Goal: Check status: Check status

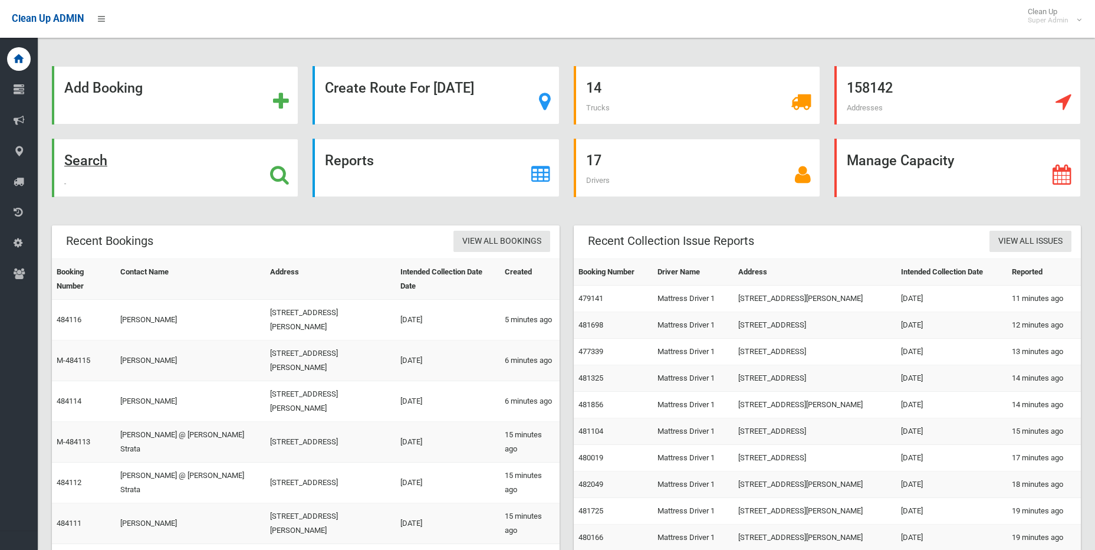
click at [292, 169] on div "Search" at bounding box center [175, 168] width 246 height 58
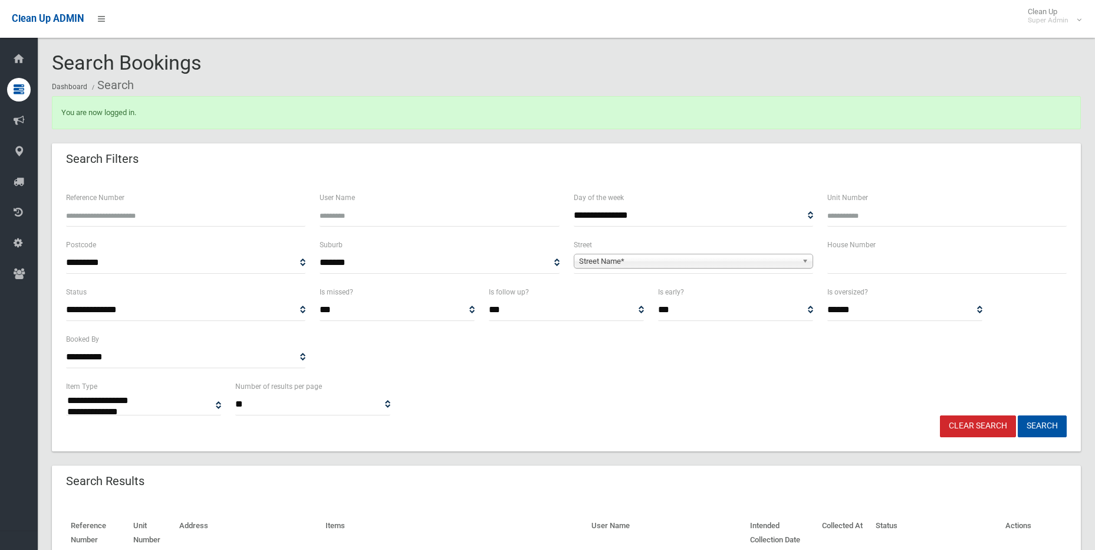
select select
click at [218, 213] on input "Reference Number" at bounding box center [185, 216] width 239 height 22
type input "******"
click at [1018, 415] on button "Search" at bounding box center [1042, 426] width 49 height 22
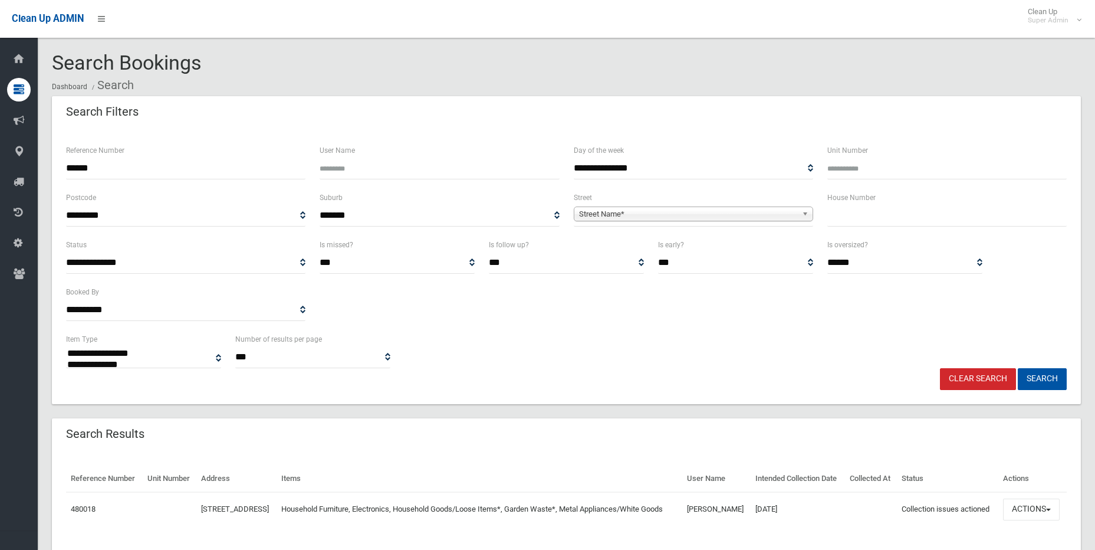
select select
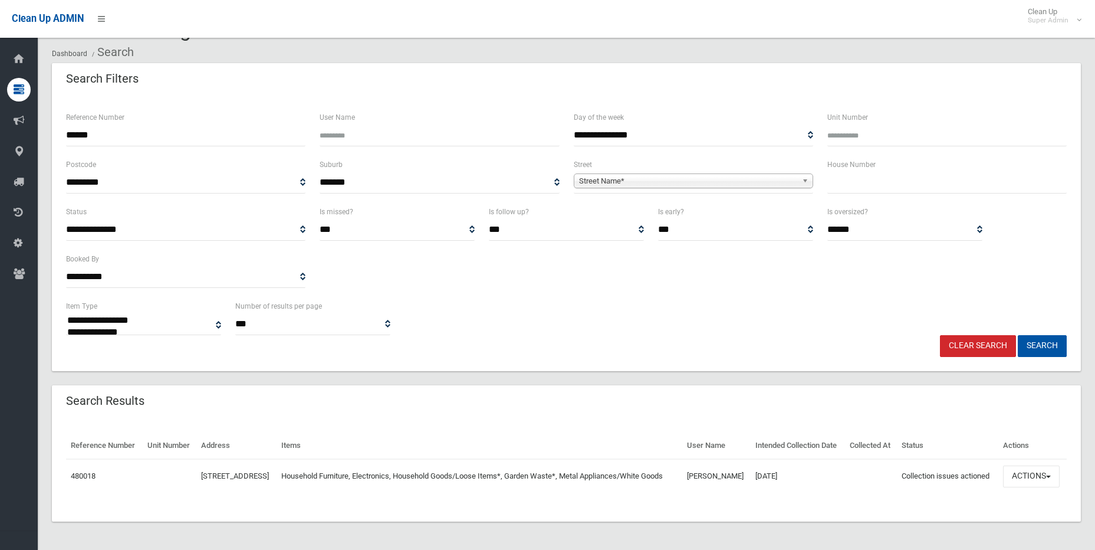
scroll to position [54, 0]
click at [1028, 478] on button "Actions" at bounding box center [1031, 476] width 57 height 22
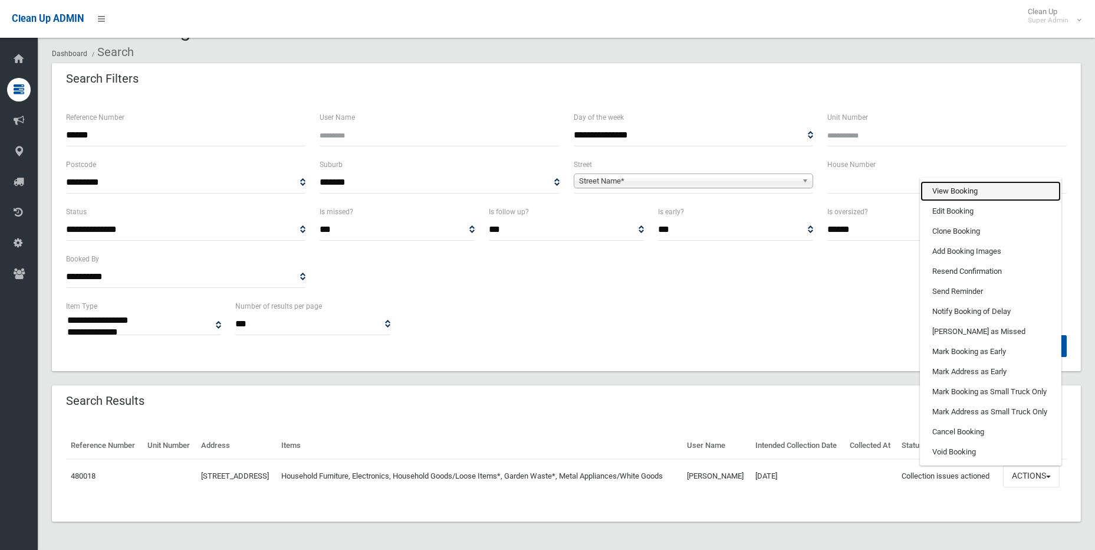
click at [1011, 187] on link "View Booking" at bounding box center [990, 191] width 140 height 20
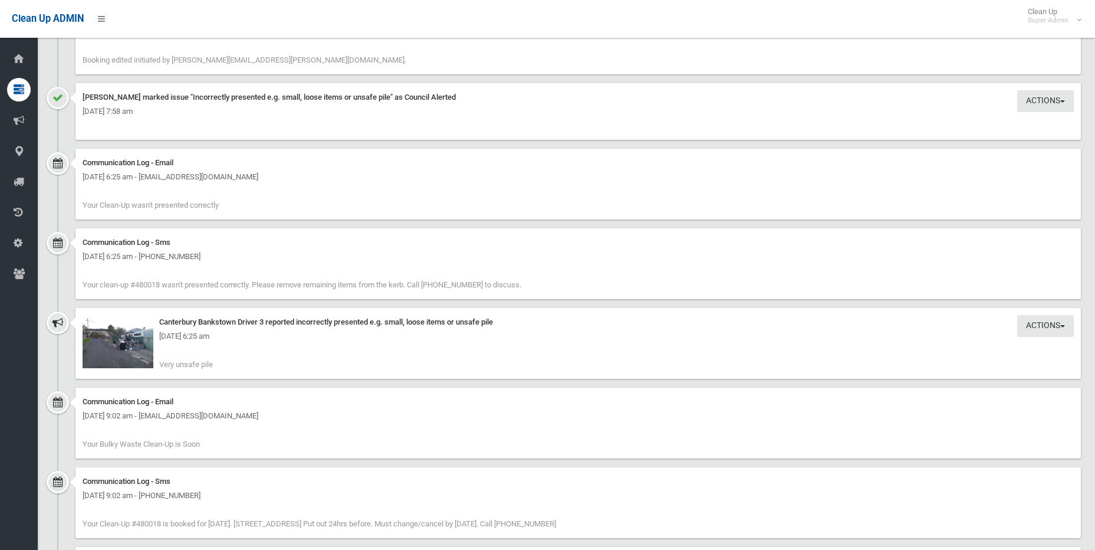
scroll to position [1194, 0]
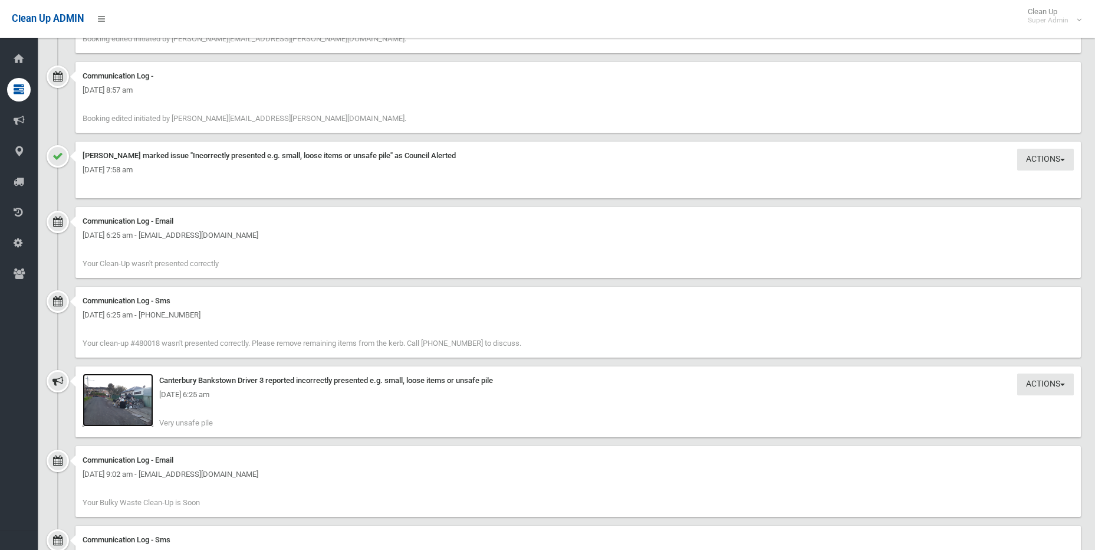
click at [117, 403] on img at bounding box center [118, 399] width 71 height 53
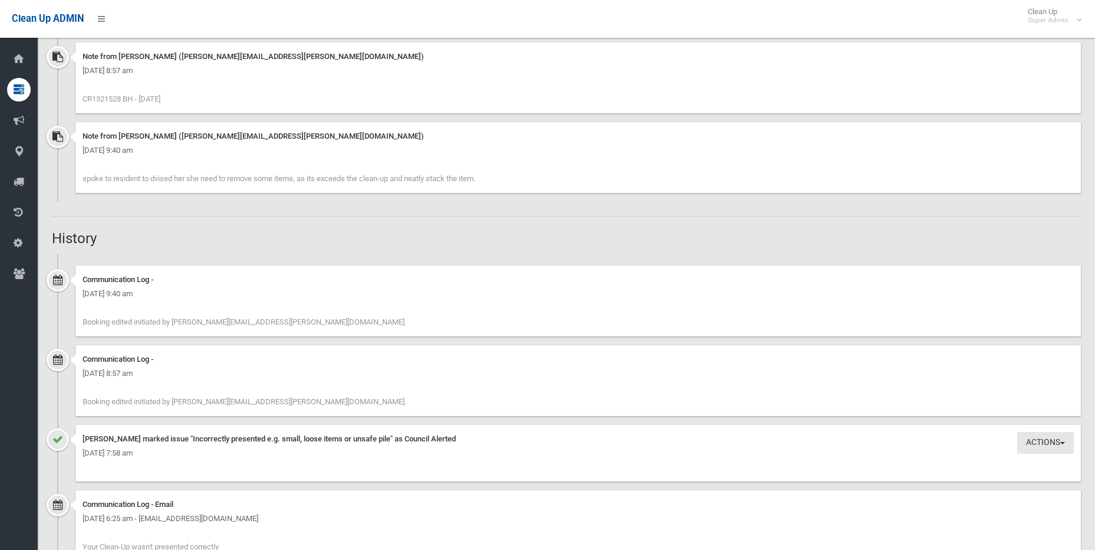
scroll to position [840, 0]
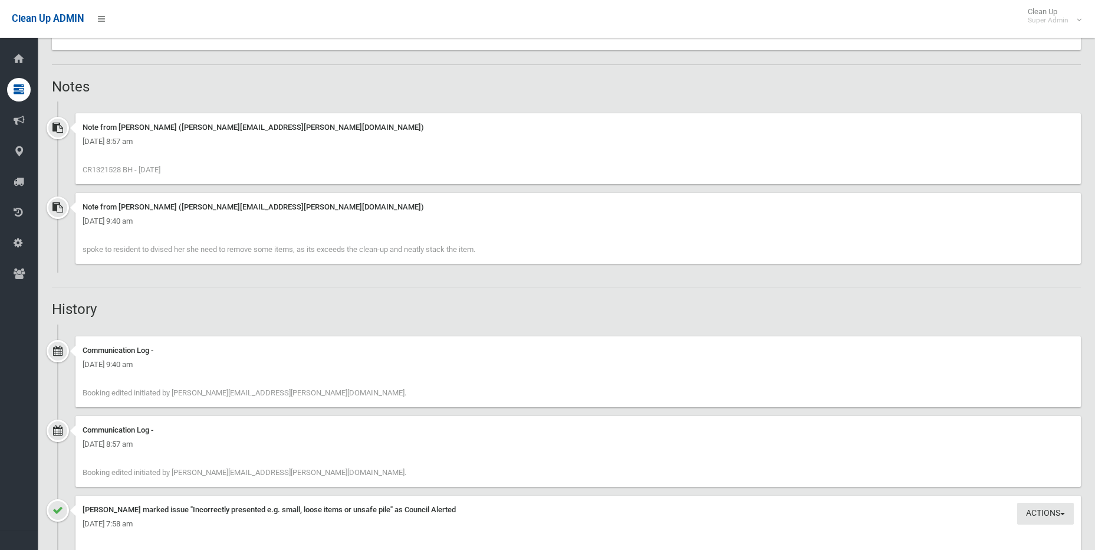
drag, startPoint x: 91, startPoint y: 169, endPoint x: 120, endPoint y: 169, distance: 28.9
click at [120, 169] on span "CR1321528 BH - 8.9.25" at bounding box center [122, 169] width 78 height 9
copy span "1321528"
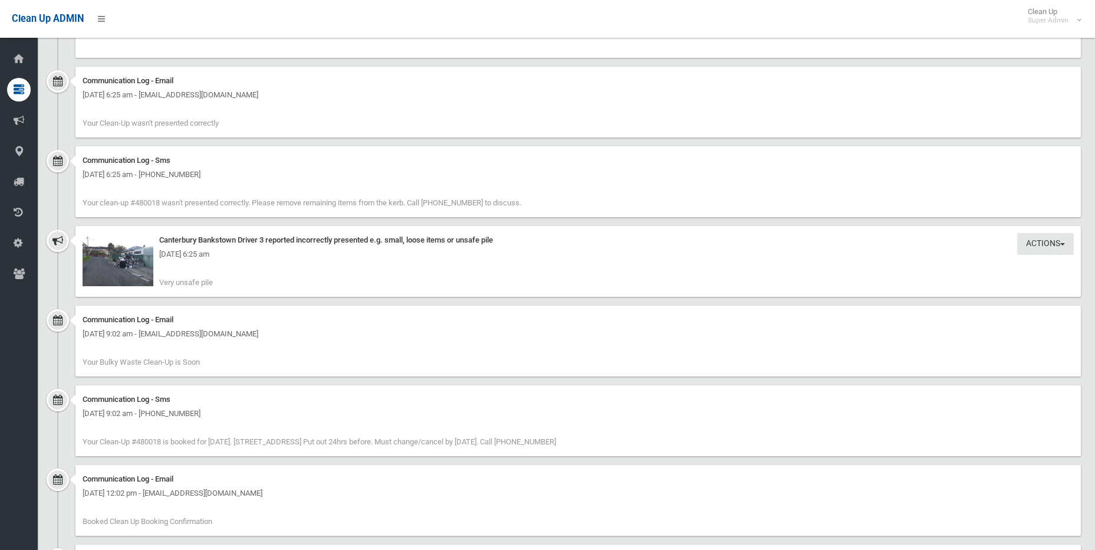
scroll to position [1430, 0]
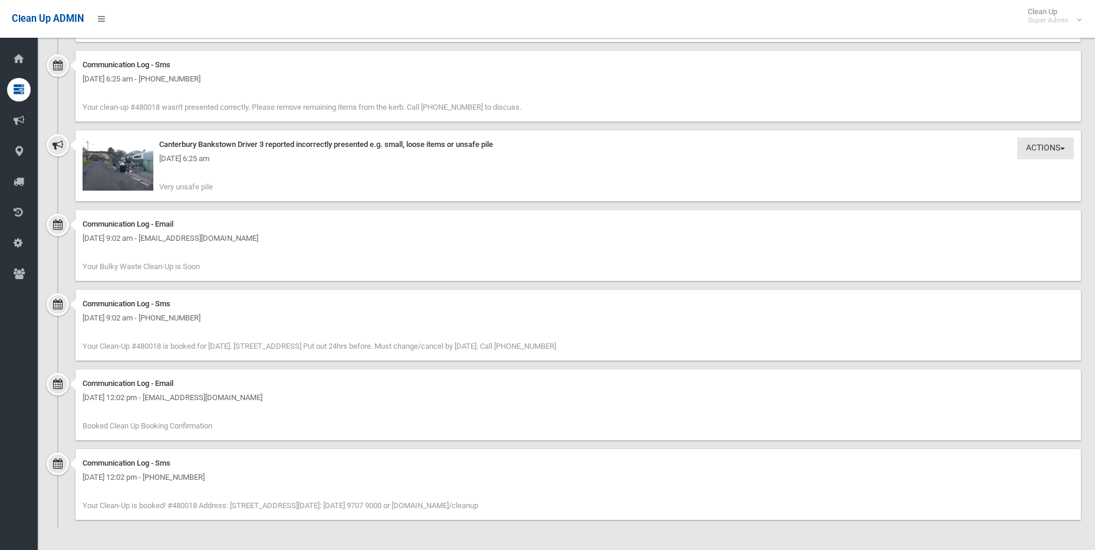
click at [109, 155] on div "Monday 8th September 2025 - 6:25 am" at bounding box center [578, 159] width 991 height 14
click at [110, 160] on div "Monday 8th September 2025 - 6:25 am" at bounding box center [578, 159] width 991 height 14
click at [114, 175] on img at bounding box center [118, 163] width 71 height 53
click at [141, 177] on img at bounding box center [118, 163] width 71 height 53
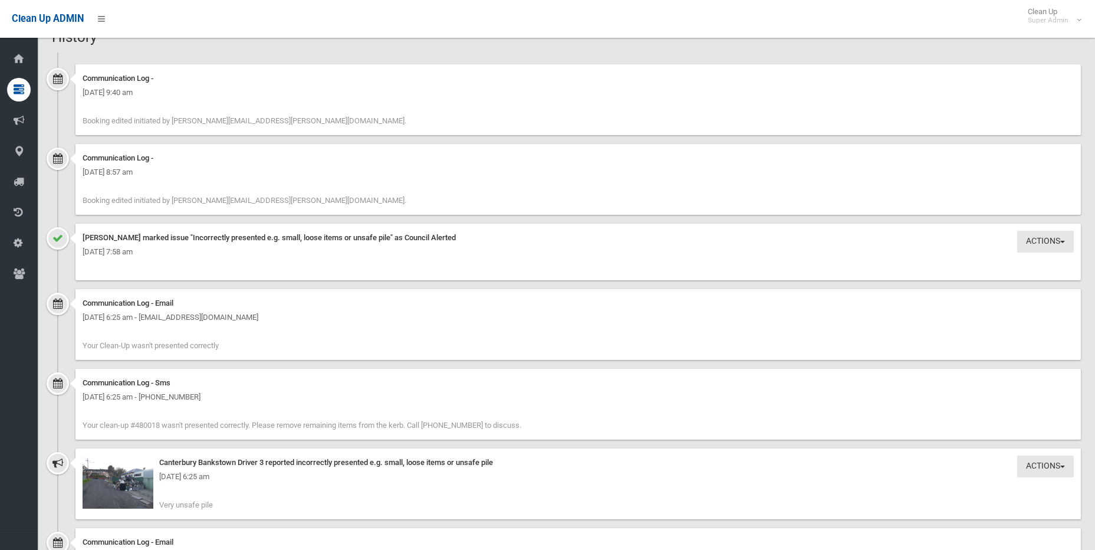
scroll to position [1120, 0]
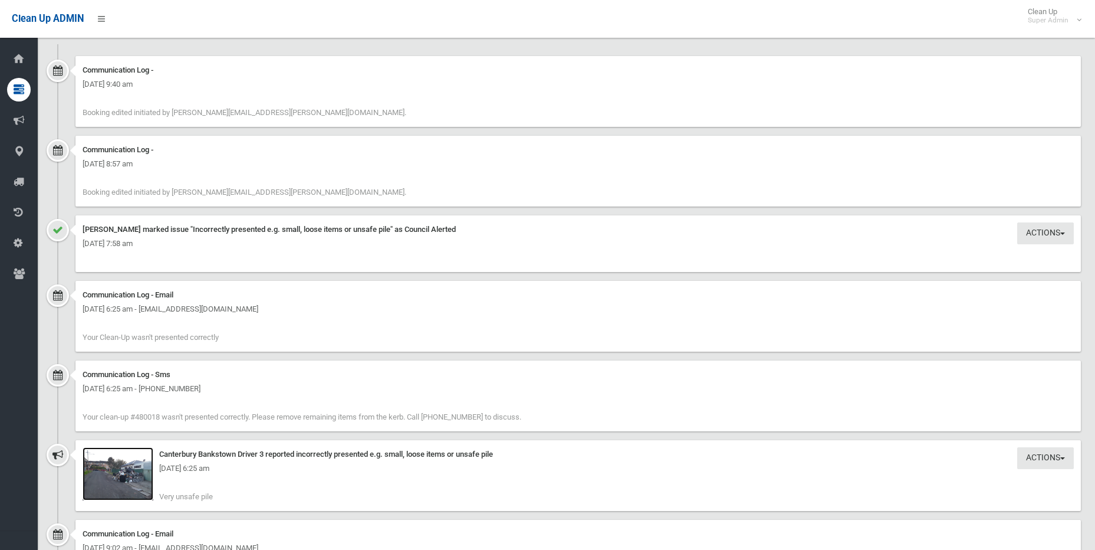
click at [115, 486] on img at bounding box center [118, 473] width 71 height 53
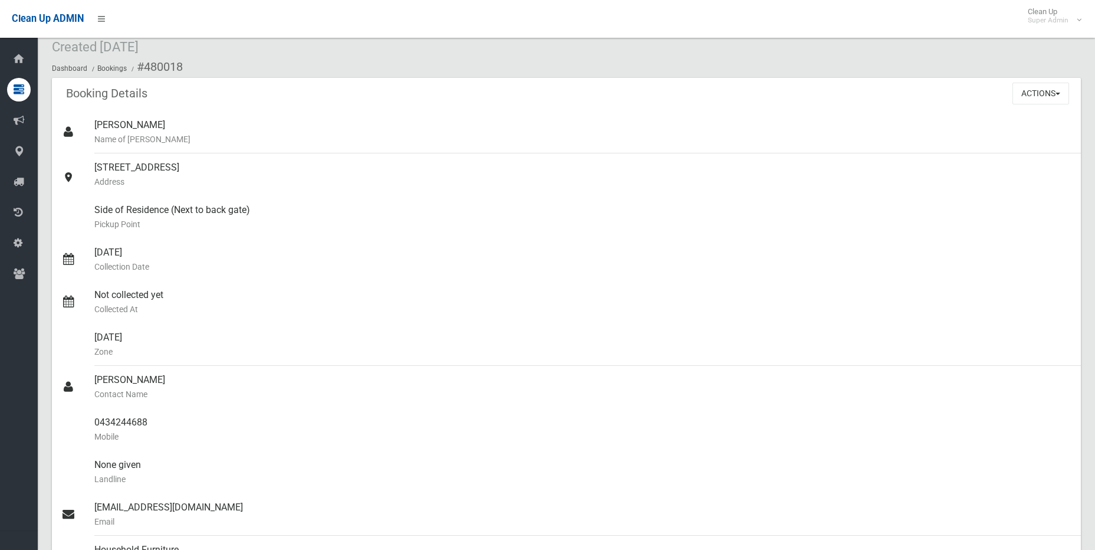
scroll to position [0, 0]
